Goal: Find specific fact

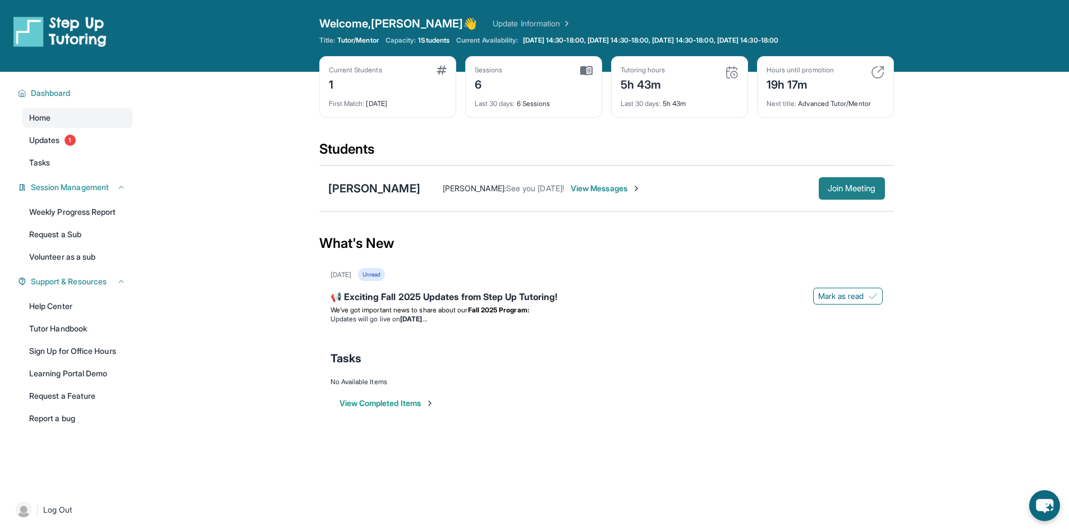
click at [854, 190] on span "Join Meeting" at bounding box center [852, 188] width 48 height 7
click at [365, 190] on div "[PERSON_NAME]" at bounding box center [374, 189] width 92 height 16
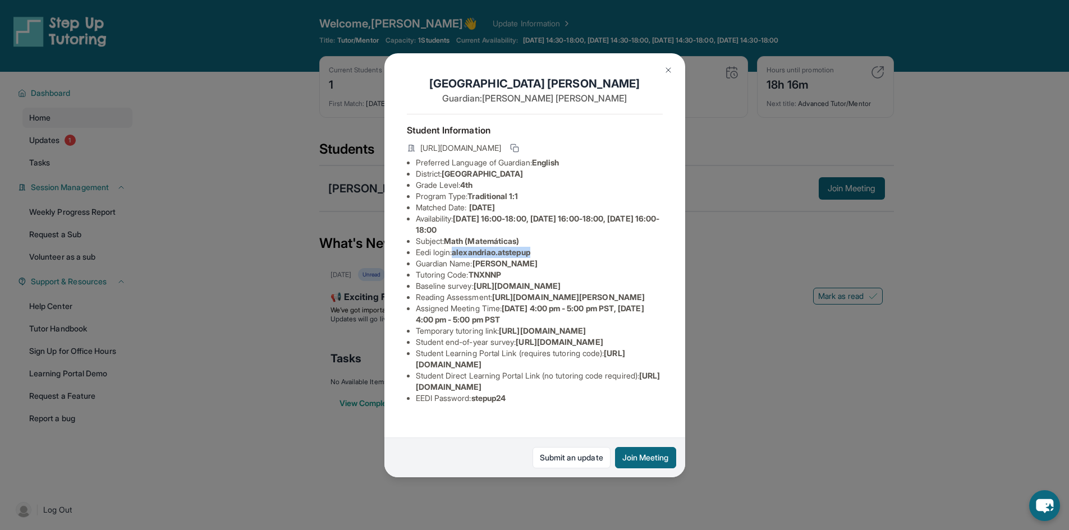
drag, startPoint x: 539, startPoint y: 261, endPoint x: 455, endPoint y: 262, distance: 83.6
click at [455, 258] on li "Eedi login : alexandriao.atstepup" at bounding box center [539, 252] width 247 height 11
click at [456, 258] on li "Eedi login : alexandriao.atstepup" at bounding box center [539, 252] width 247 height 11
click at [543, 257] on li "Eedi login : alexandriao.atstepup" at bounding box center [539, 252] width 247 height 11
click at [553, 258] on li "Eedi login : alexandriao.atstepup" at bounding box center [539, 252] width 247 height 11
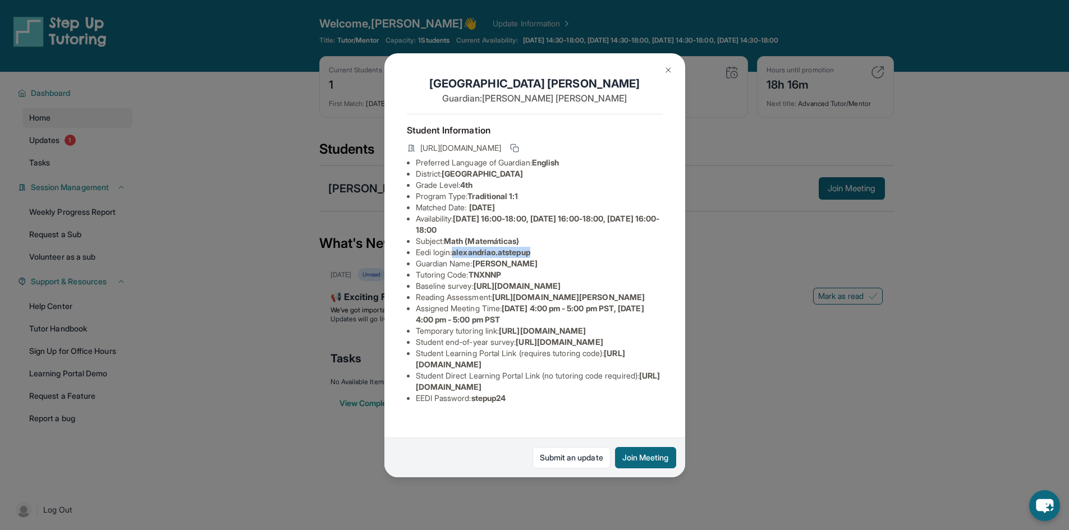
drag, startPoint x: 457, startPoint y: 264, endPoint x: 538, endPoint y: 262, distance: 80.3
click at [530, 257] on span "alexandriao.atstepup" at bounding box center [491, 253] width 78 height 10
copy span "alexandriao.atstepup"
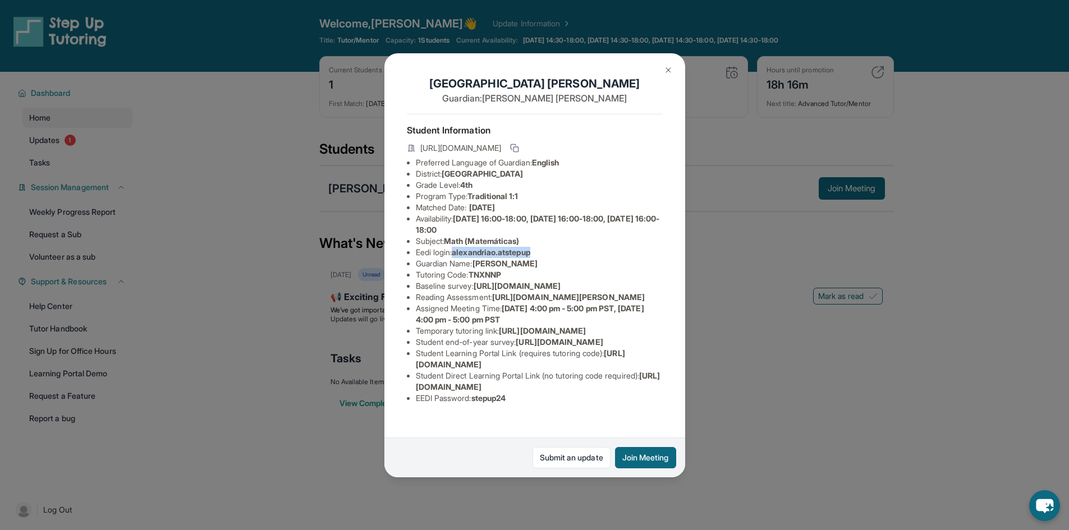
click at [671, 74] on img at bounding box center [668, 70] width 9 height 9
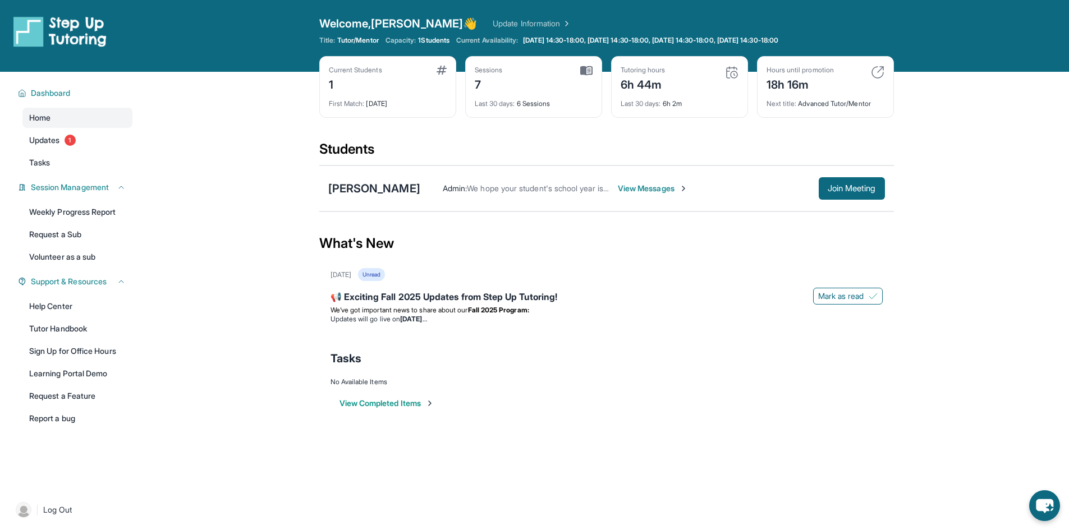
click at [696, 230] on div "What's New" at bounding box center [606, 243] width 575 height 49
